Goal: Task Accomplishment & Management: Complete application form

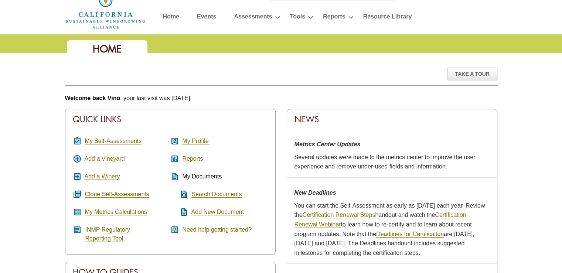
scroll to position [111, 0]
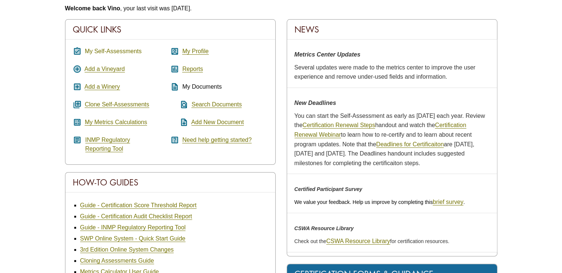
click at [118, 50] on link "My Self-Assessments" at bounding box center [113, 51] width 57 height 7
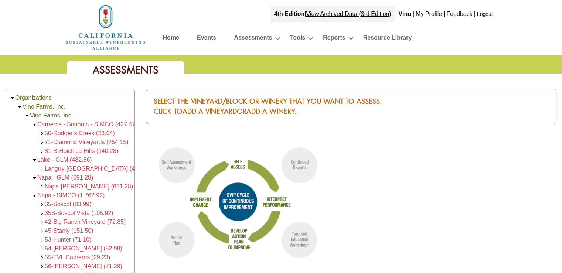
click at [75, 131] on span "50-Rodger’s Creek (33.04)" at bounding box center [80, 133] width 70 height 6
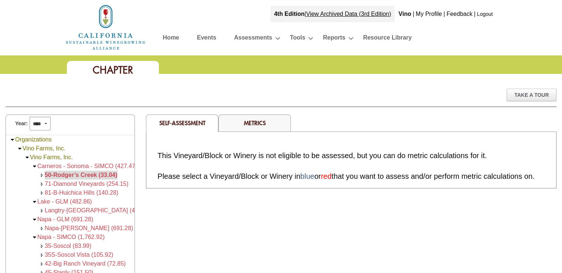
scroll to position [37, 0]
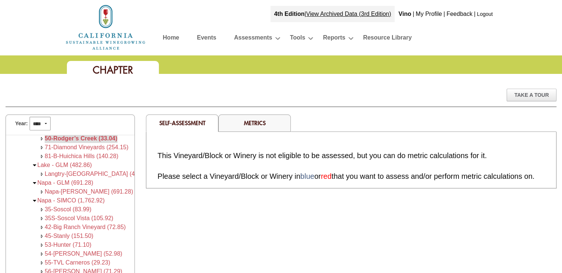
click at [67, 123] on div "Year: **** **** **** **** **** **** **** **** **** **** **** **** **** ****" at bounding box center [70, 125] width 129 height 20
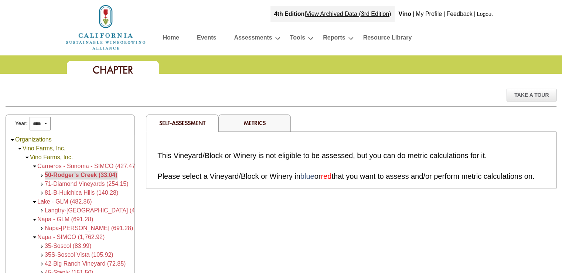
click at [79, 164] on span "Carneros - Sonoma - SIMCO (427.47)" at bounding box center [87, 166] width 100 height 6
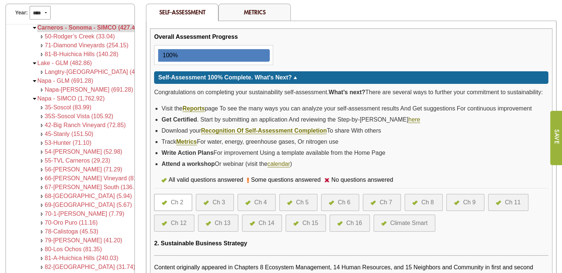
scroll to position [148, 0]
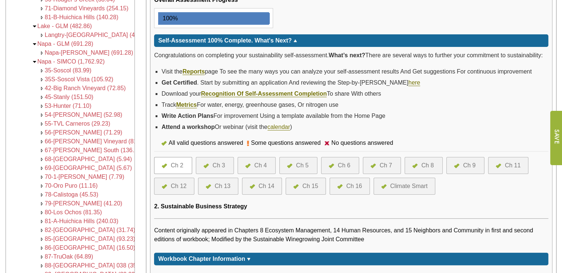
click at [430, 162] on div "Ch 8" at bounding box center [427, 165] width 13 height 9
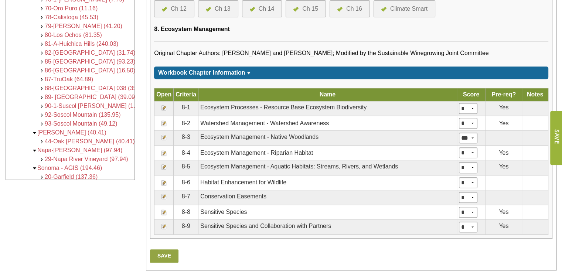
scroll to position [332, 0]
